Goal: Task Accomplishment & Management: Manage account settings

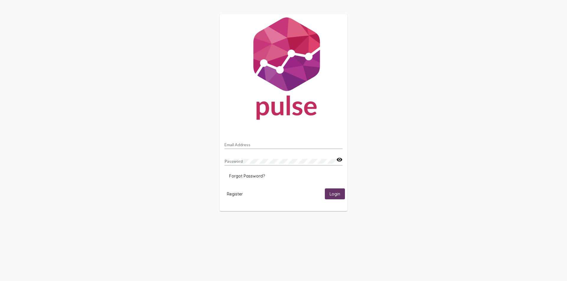
click at [255, 142] on div "Email Address" at bounding box center [283, 144] width 118 height 12
type input "[EMAIL_ADDRESS][DOMAIN_NAME]"
click at [325, 189] on button "Login" at bounding box center [335, 194] width 20 height 11
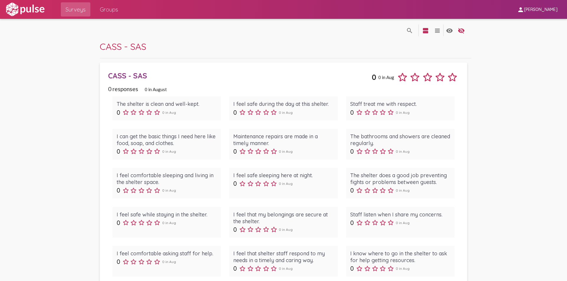
click at [188, 31] on div "search_off search view_agenda view_headline visibility visibility_off settings" at bounding box center [283, 30] width 367 height 22
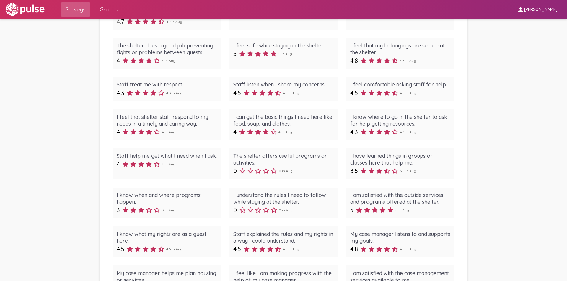
scroll to position [643, 0]
